Goal: Use online tool/utility: Utilize a website feature to perform a specific function

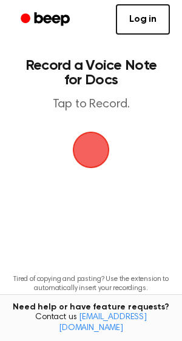
click at [95, 142] on span "button" at bounding box center [91, 150] width 34 height 34
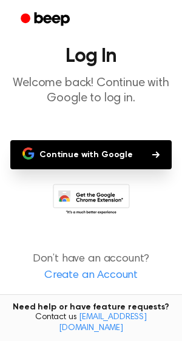
scroll to position [31, 0]
click at [109, 159] on button "Continue with Google" at bounding box center [91, 154] width 162 height 29
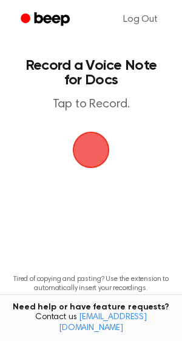
click at [94, 150] on span "button" at bounding box center [91, 150] width 45 height 45
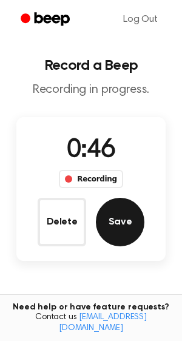
click at [124, 233] on button "Save" at bounding box center [120, 222] width 49 height 49
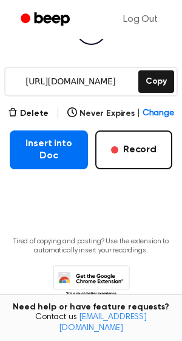
scroll to position [164, 0]
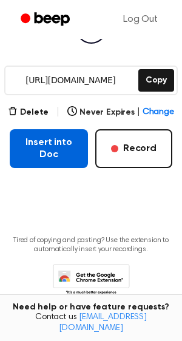
click at [60, 146] on button "Insert into Doc" at bounding box center [49, 148] width 78 height 39
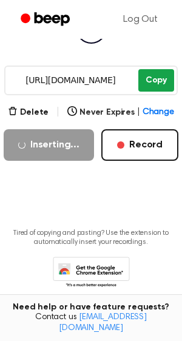
click at [163, 80] on button "Copy" at bounding box center [156, 80] width 36 height 22
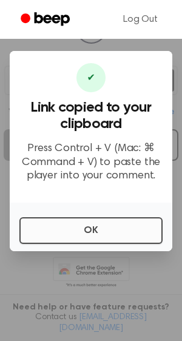
click at [76, 225] on button "OK" at bounding box center [90, 230] width 143 height 27
